Goal: Find specific fact: Find specific fact

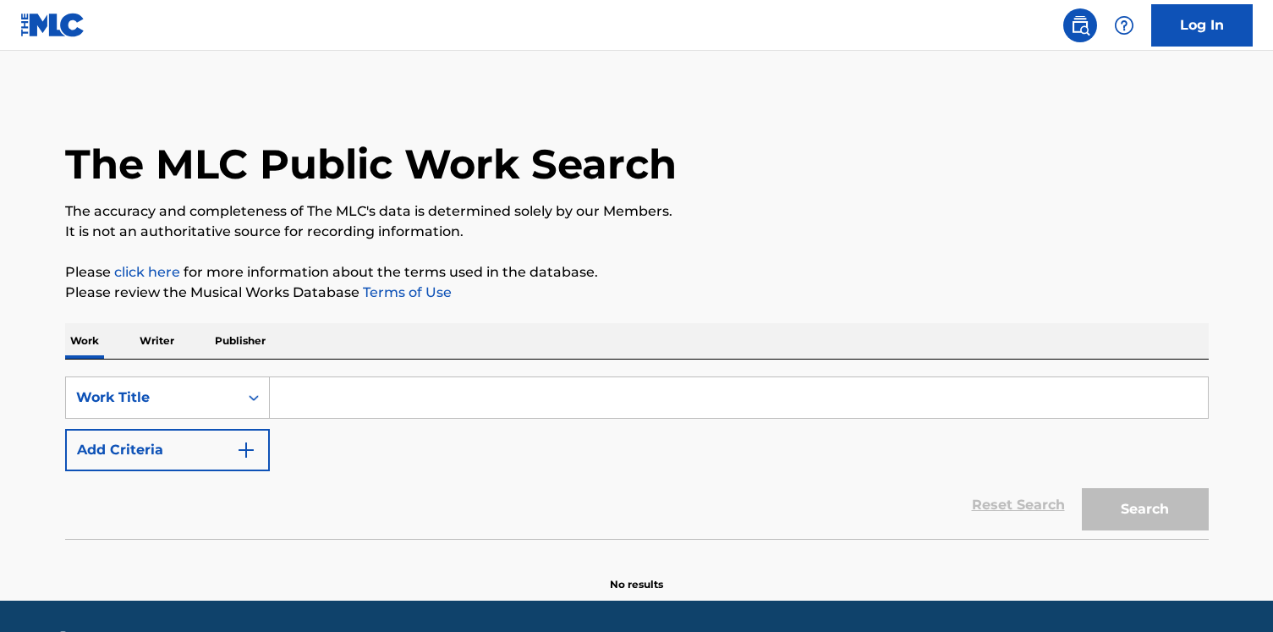
click at [418, 353] on div "Work Writer Publisher" at bounding box center [636, 341] width 1143 height 36
click at [398, 381] on input "Search Form" at bounding box center [739, 397] width 938 height 41
paste input "Just A Drop"
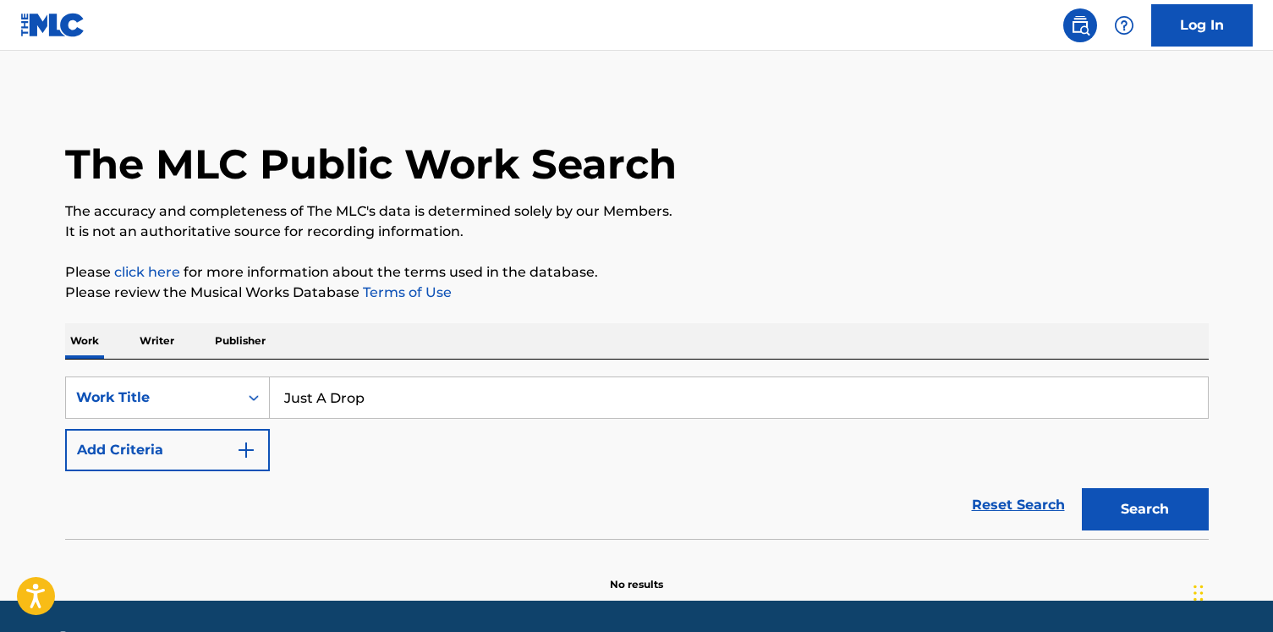
type input "Just A Drop"
click at [236, 447] on img "Search Form" at bounding box center [246, 450] width 20 height 20
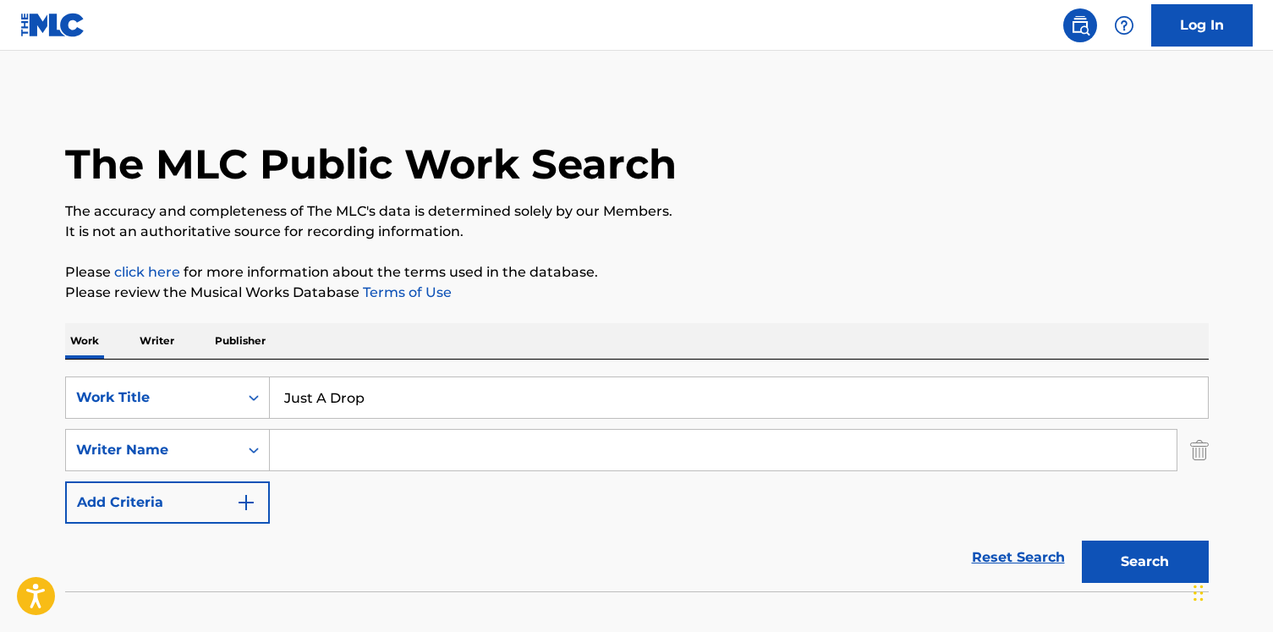
click at [373, 452] on input "Search Form" at bounding box center [723, 450] width 907 height 41
type input "[PERSON_NAME]"
click at [1082, 540] on button "Search" at bounding box center [1145, 561] width 127 height 42
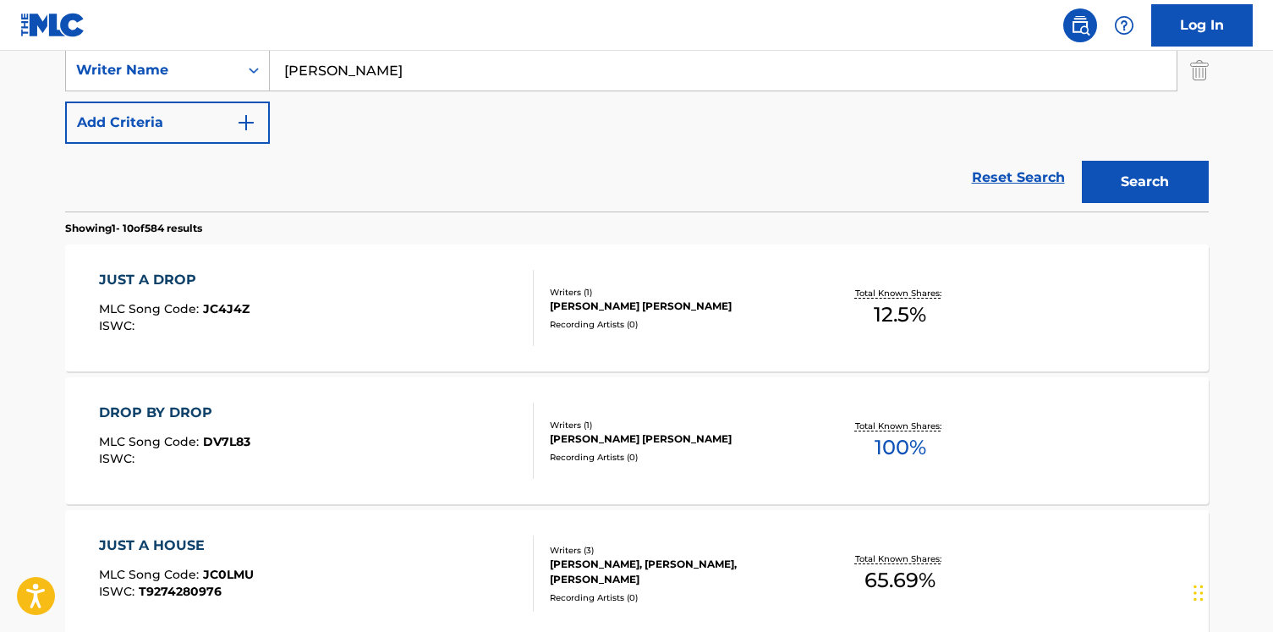
scroll to position [504, 0]
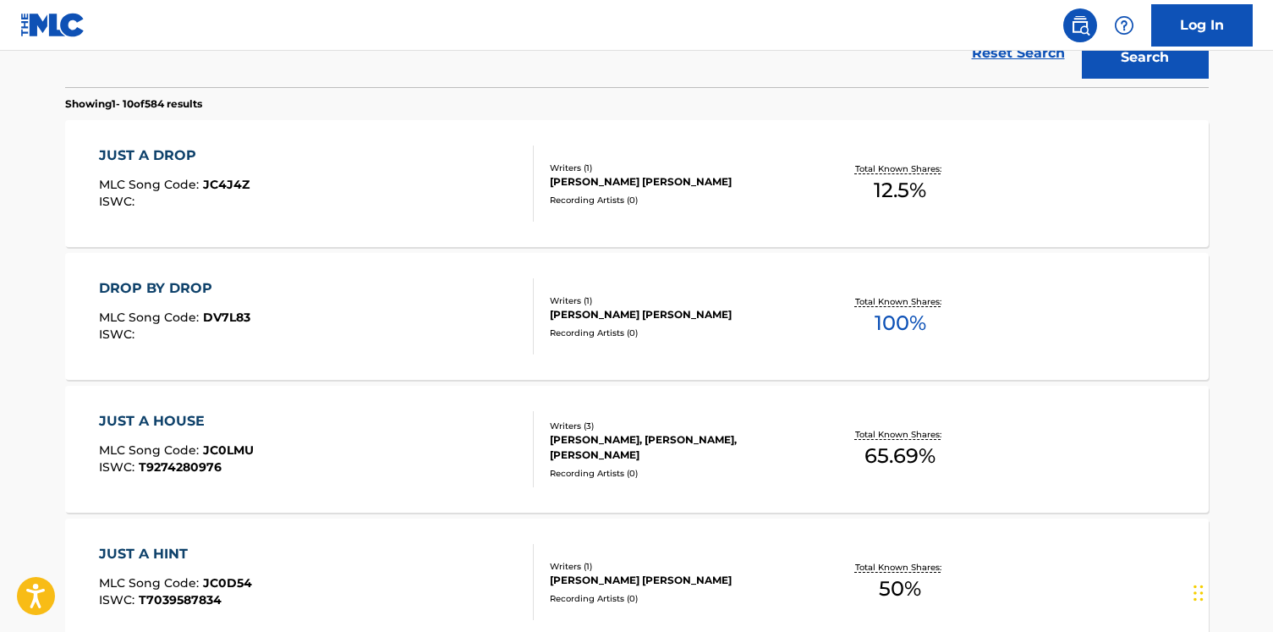
click at [369, 202] on div "JUST A DROP MLC Song Code : JC4J4Z ISWC :" at bounding box center [316, 183] width 435 height 76
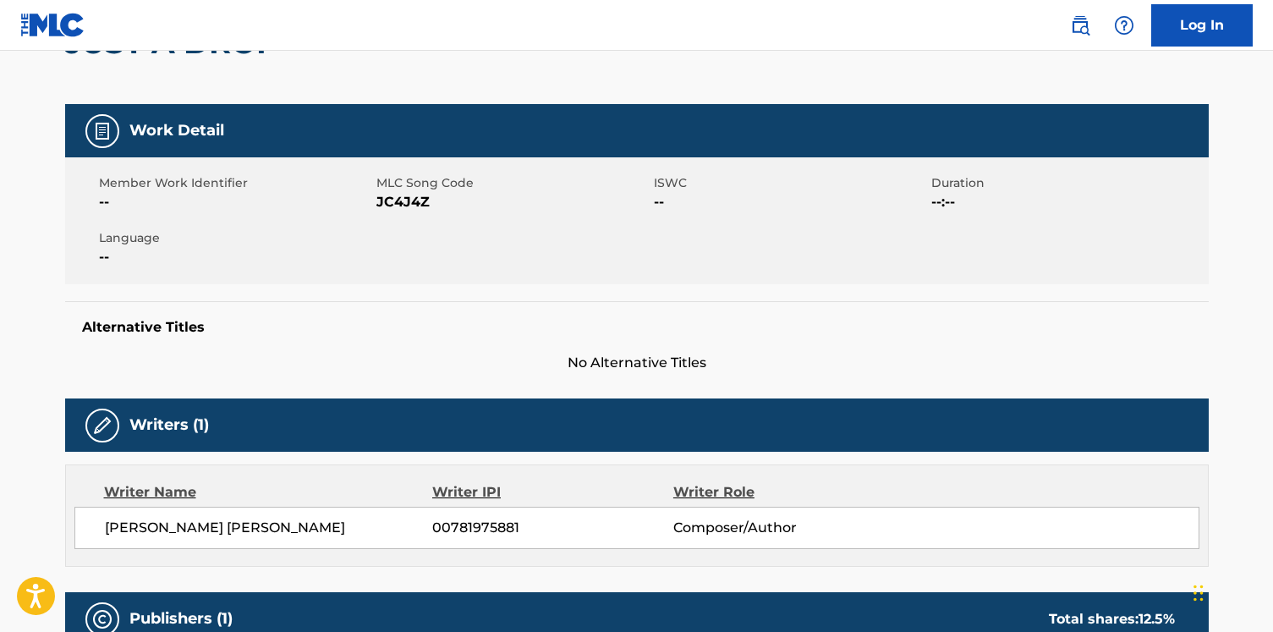
scroll to position [252, 0]
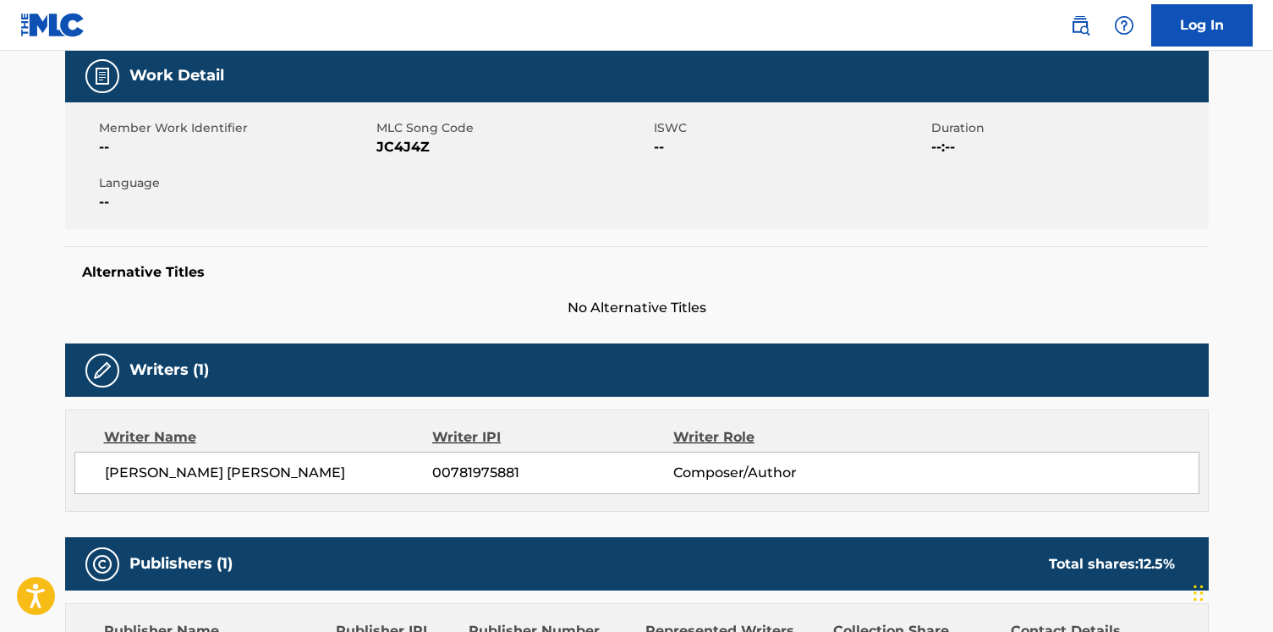
click at [260, 482] on span "[PERSON_NAME] [PERSON_NAME]" at bounding box center [269, 473] width 328 height 20
click at [216, 474] on span "[PERSON_NAME] [PERSON_NAME]" at bounding box center [269, 473] width 328 height 20
copy span "[PERSON_NAME]"
